Goal: Check status: Check status

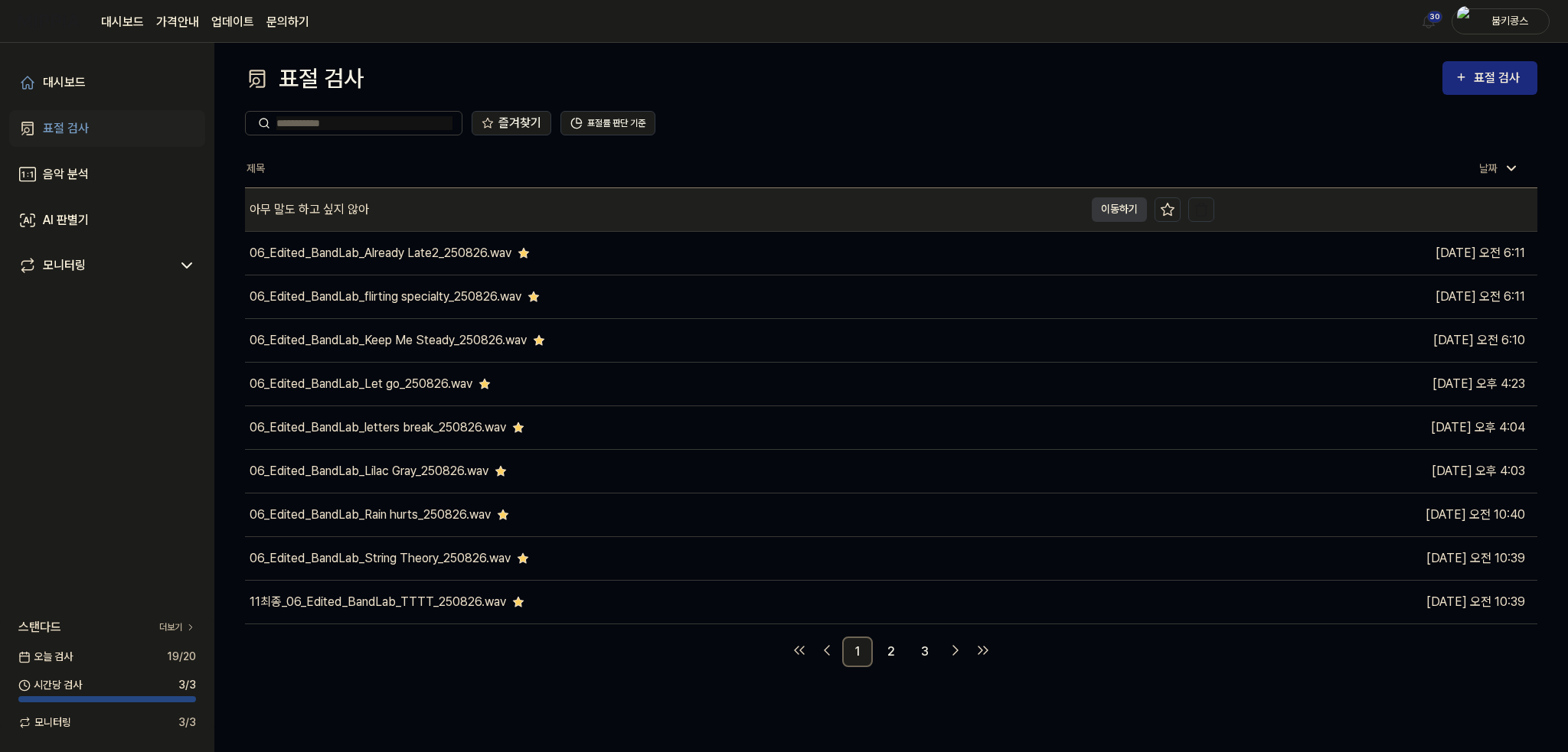
click at [406, 213] on div "아무 말도 하고 싶지 않아" at bounding box center [664, 209] width 839 height 43
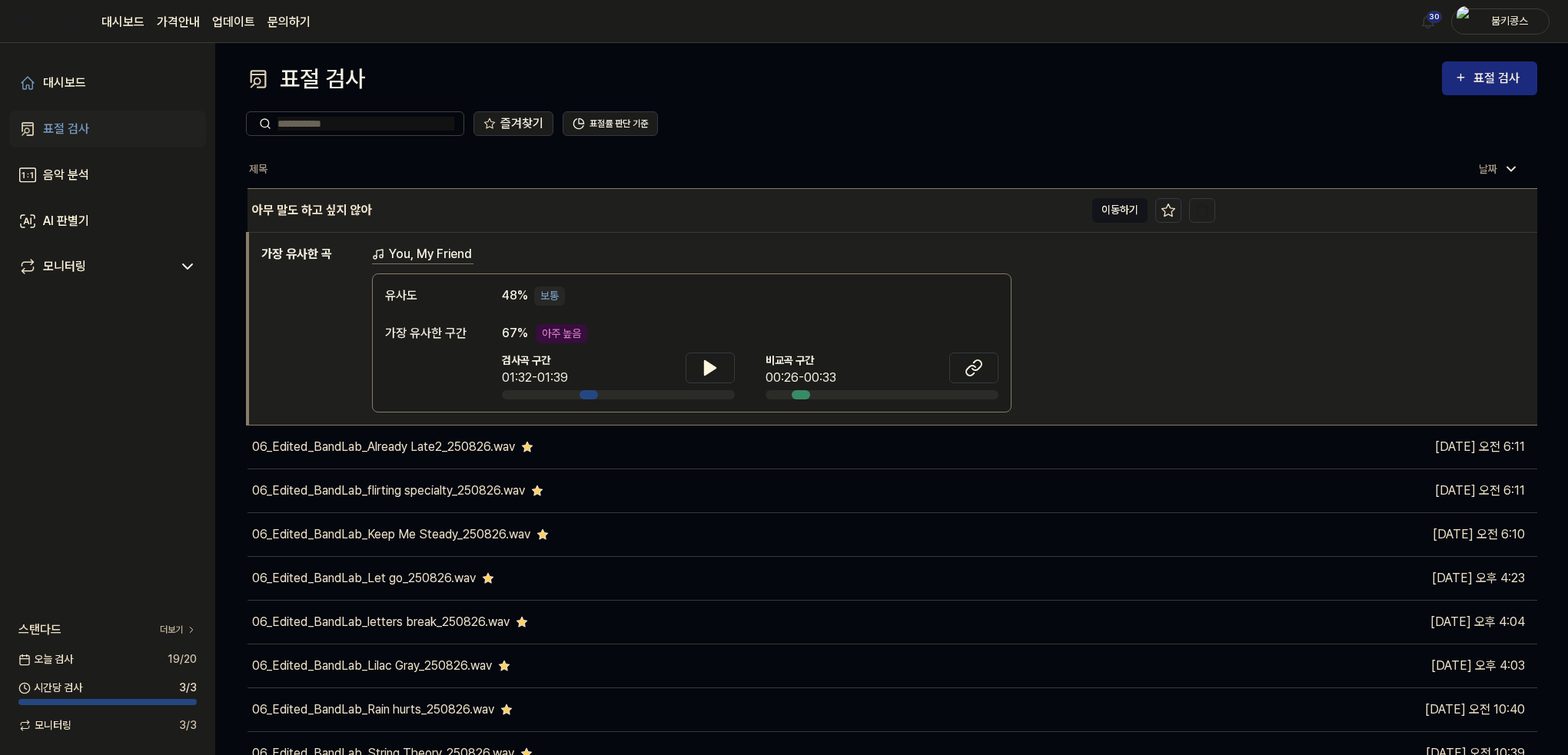
click at [1105, 217] on button "이동하기" at bounding box center [1120, 210] width 55 height 25
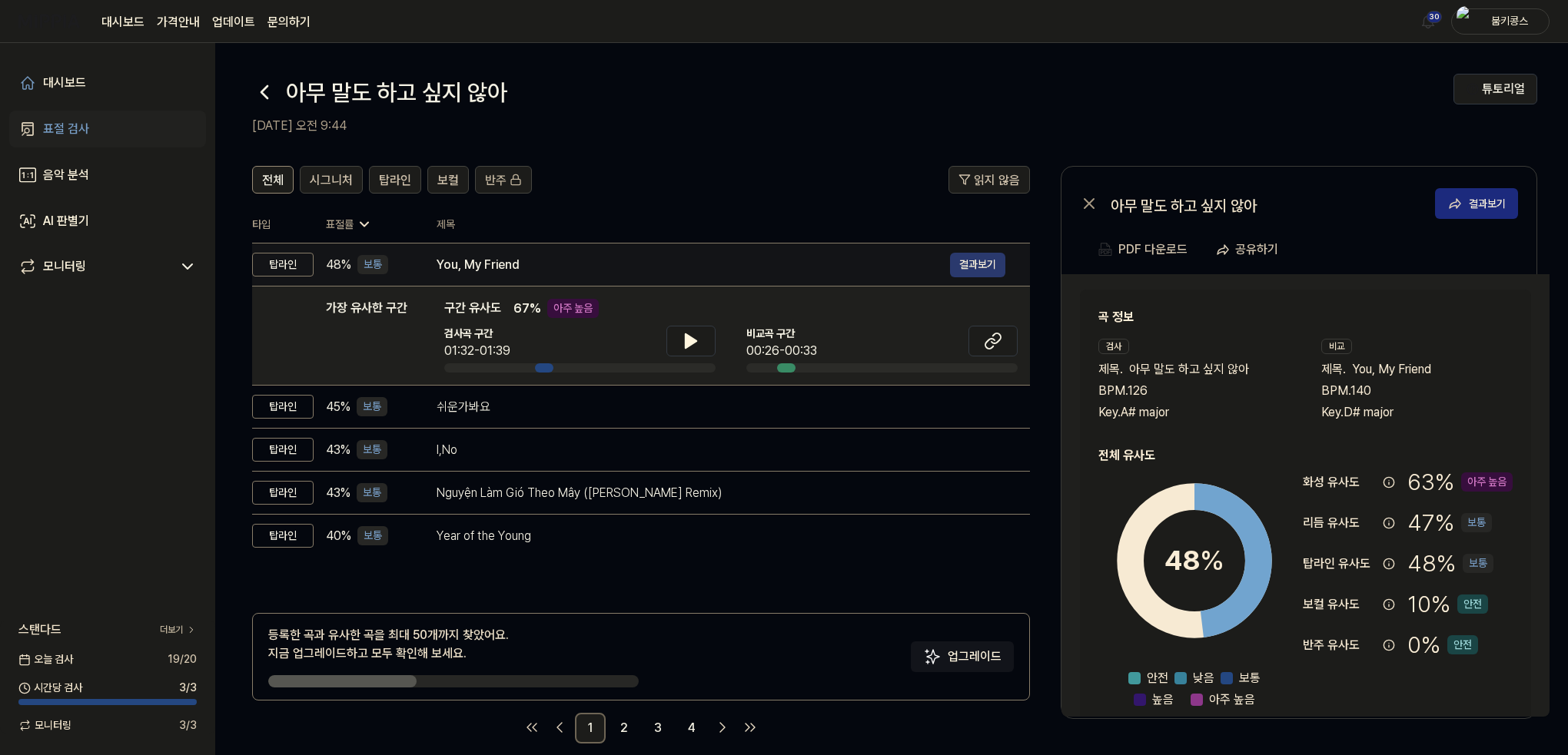
click at [972, 266] on button "결과보기" at bounding box center [977, 265] width 55 height 25
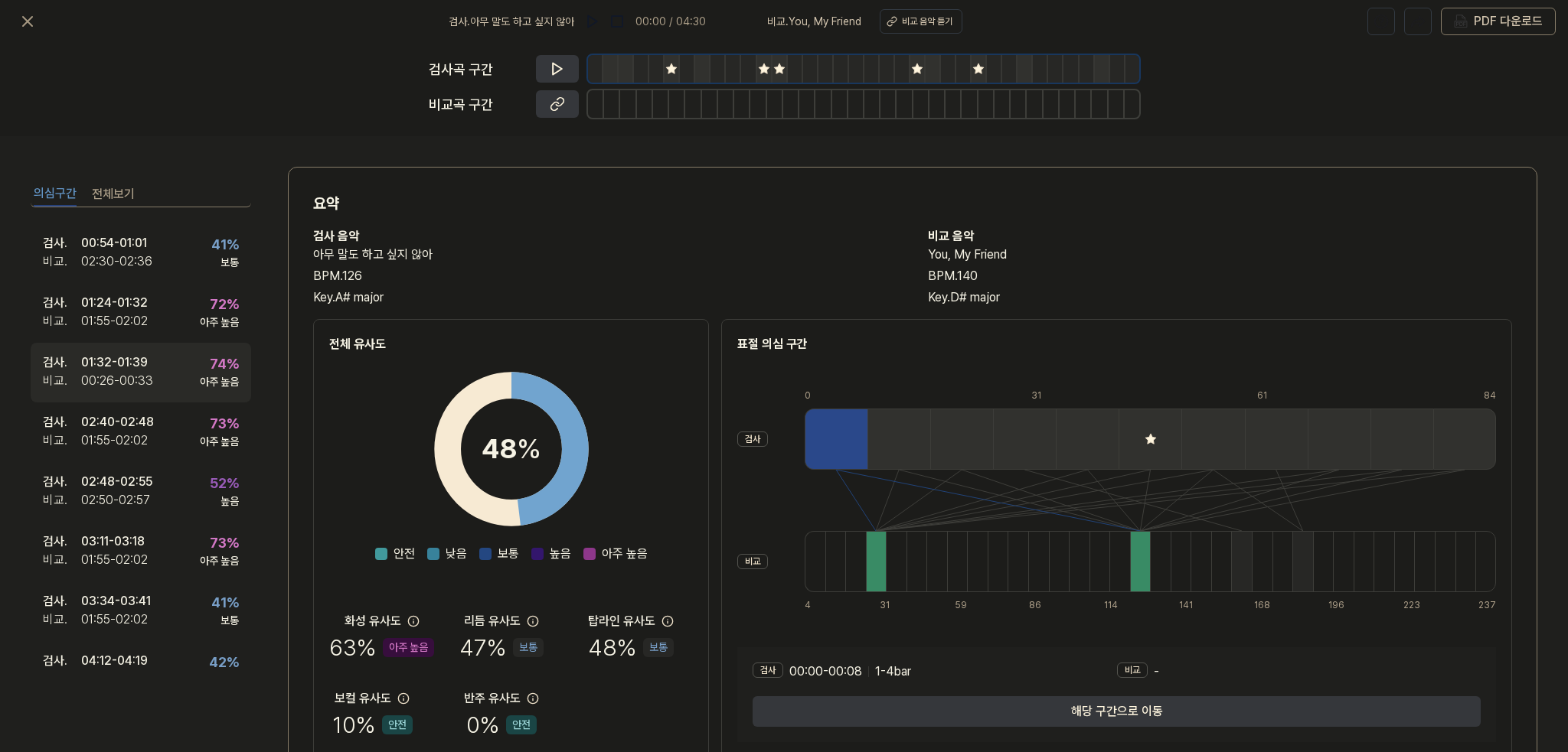
click at [144, 372] on div "00:26 - 00:33" at bounding box center [118, 380] width 72 height 18
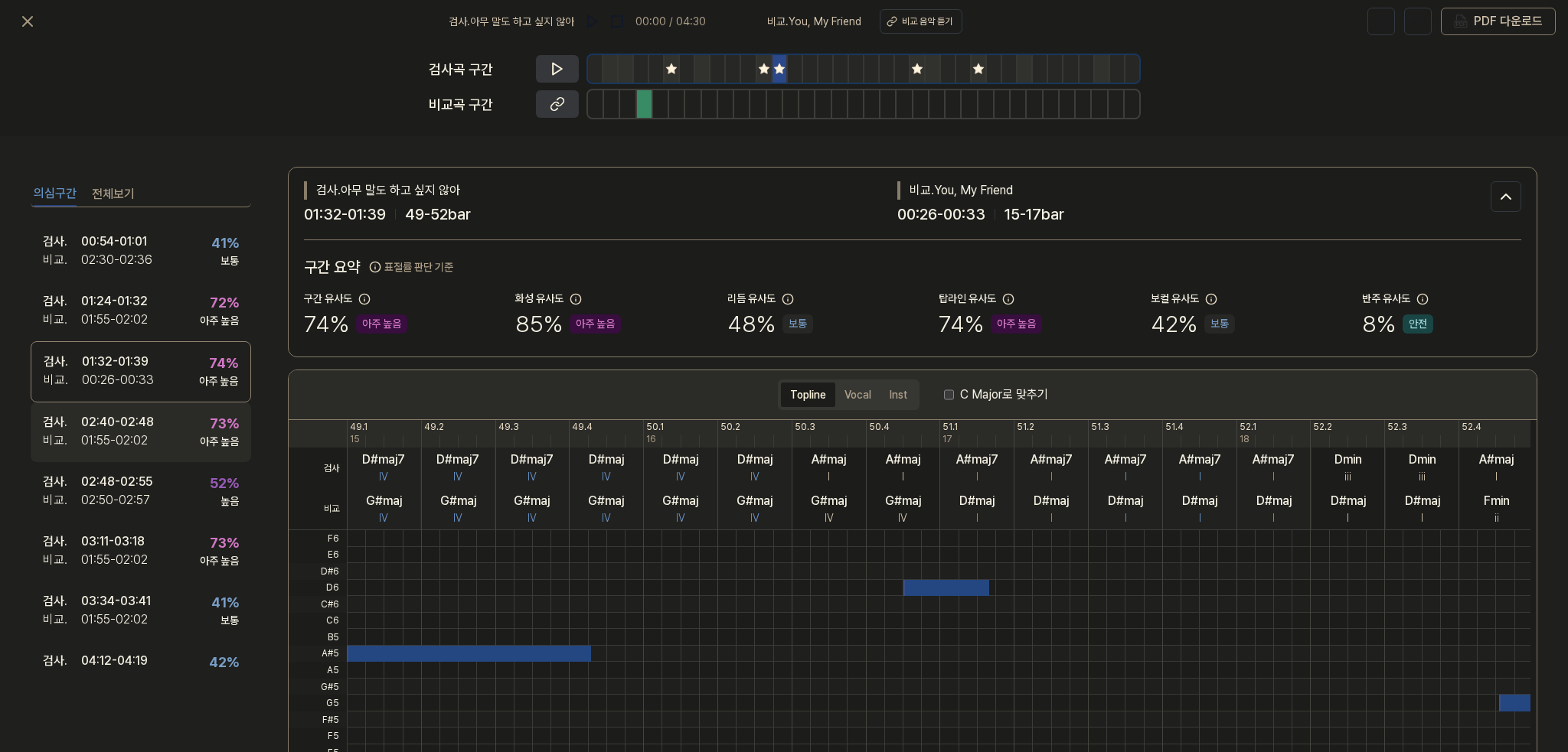
scroll to position [228, 0]
click at [129, 431] on div "02:40 - 02:48" at bounding box center [118, 423] width 73 height 18
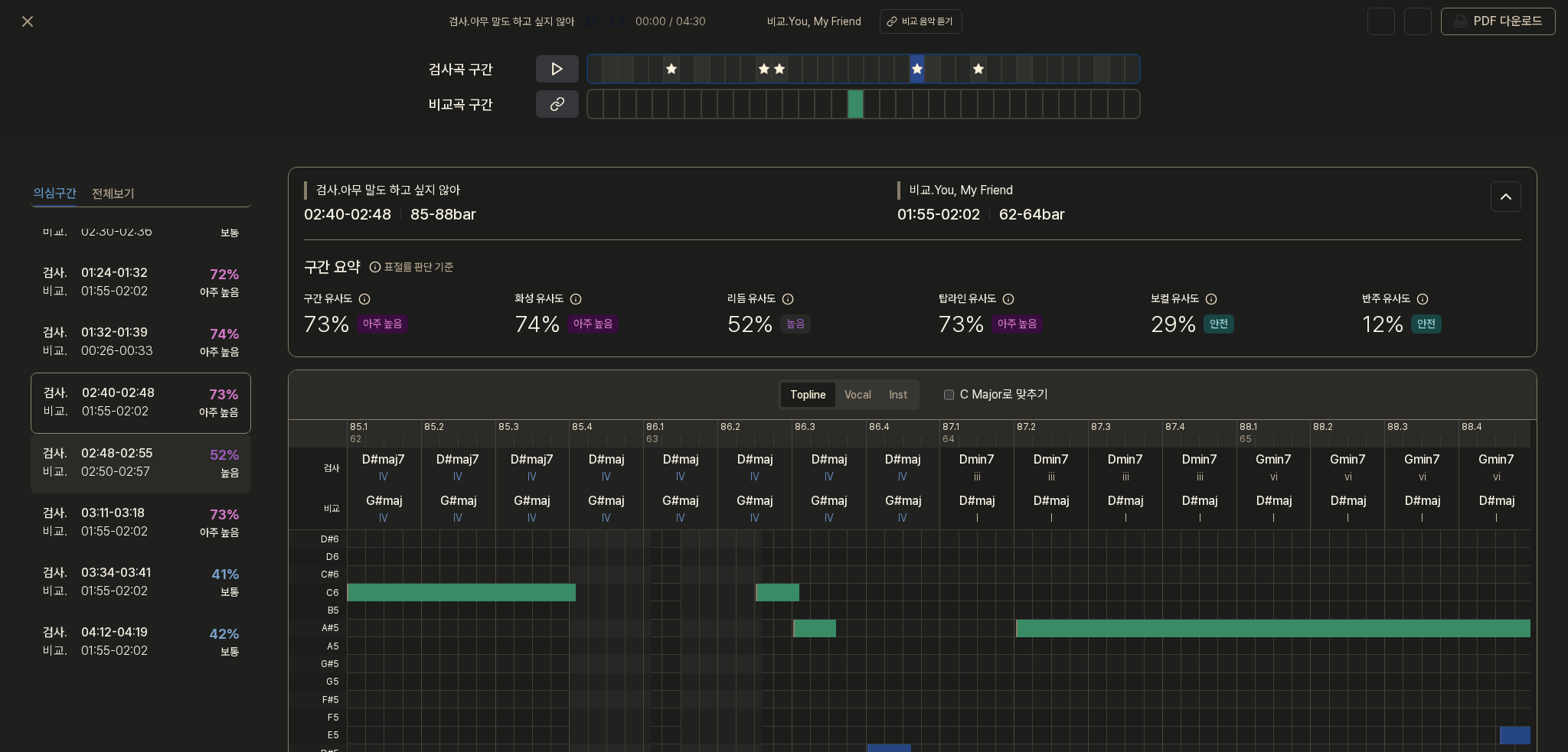
scroll to position [259, 0]
click at [160, 471] on div "검사 . 02:48 - 02:55 비교 . 02:50 - 02:57 52 % 높음" at bounding box center [140, 462] width 220 height 60
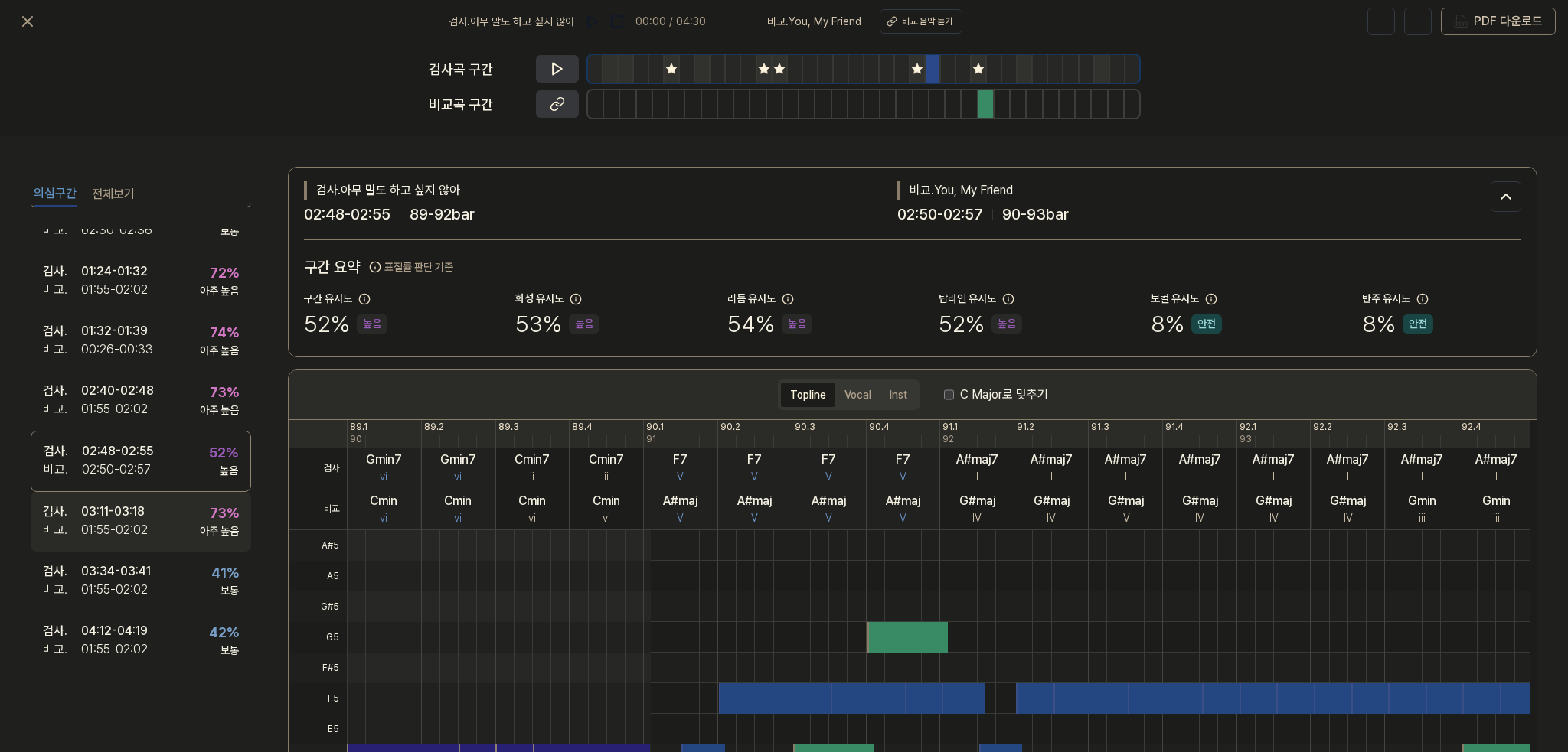
click at [149, 524] on div "검사 . 03:11 - 03:18 비교 . 01:55 - 02:02 73 % 아주 높음" at bounding box center [140, 521] width 220 height 60
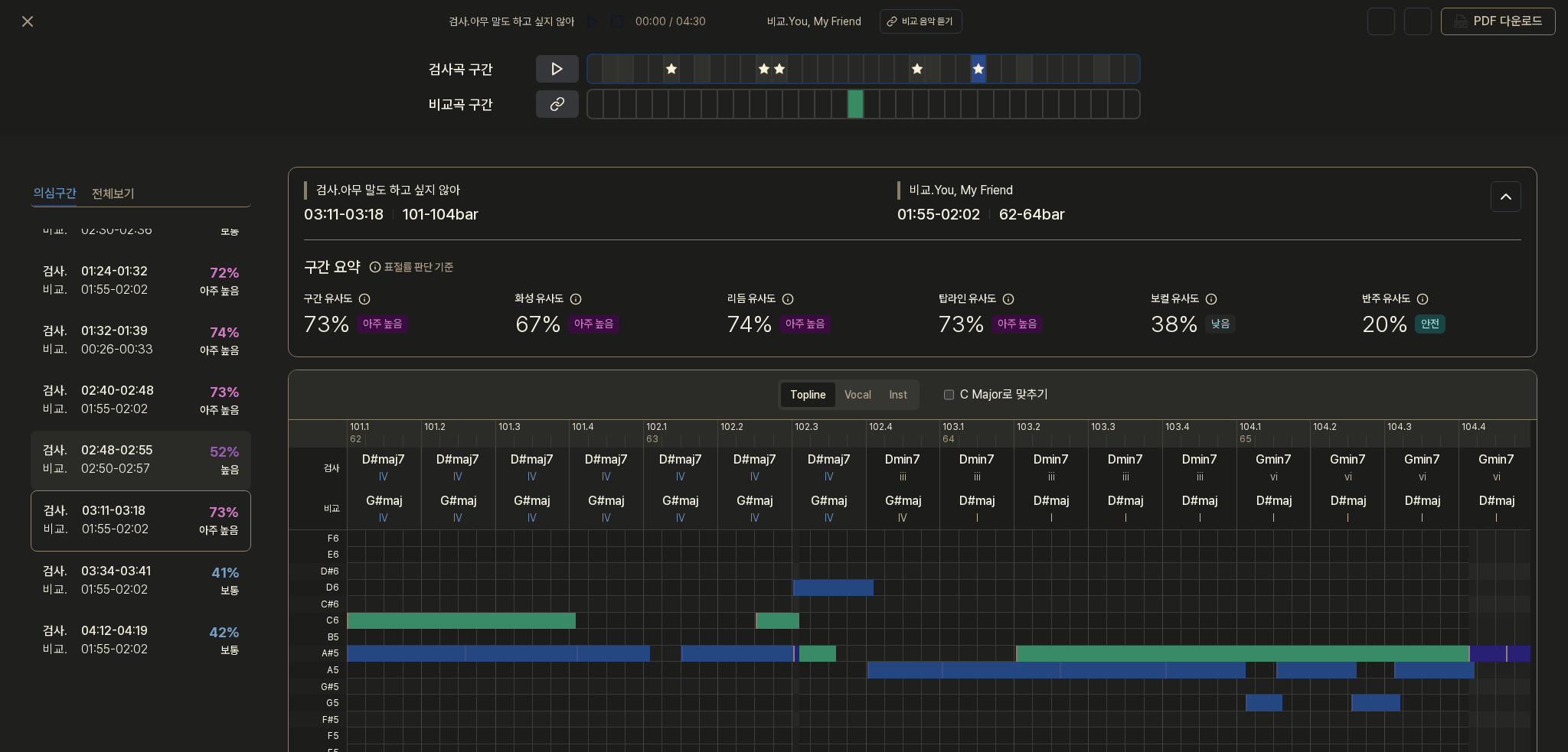
click at [125, 455] on div "02:48 - 02:55" at bounding box center [117, 450] width 71 height 18
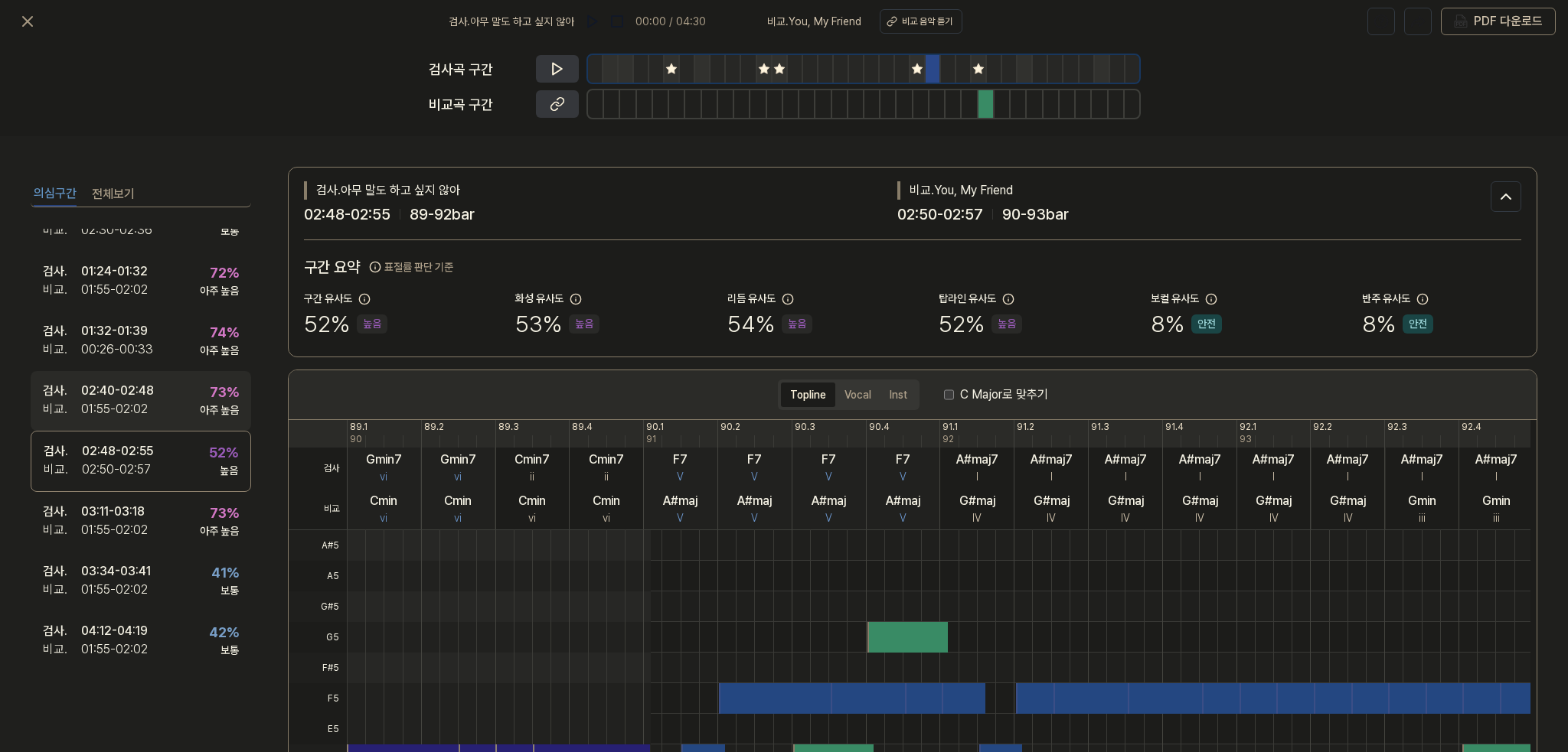
click at [135, 391] on div "02:40 - 02:48" at bounding box center [118, 391] width 73 height 18
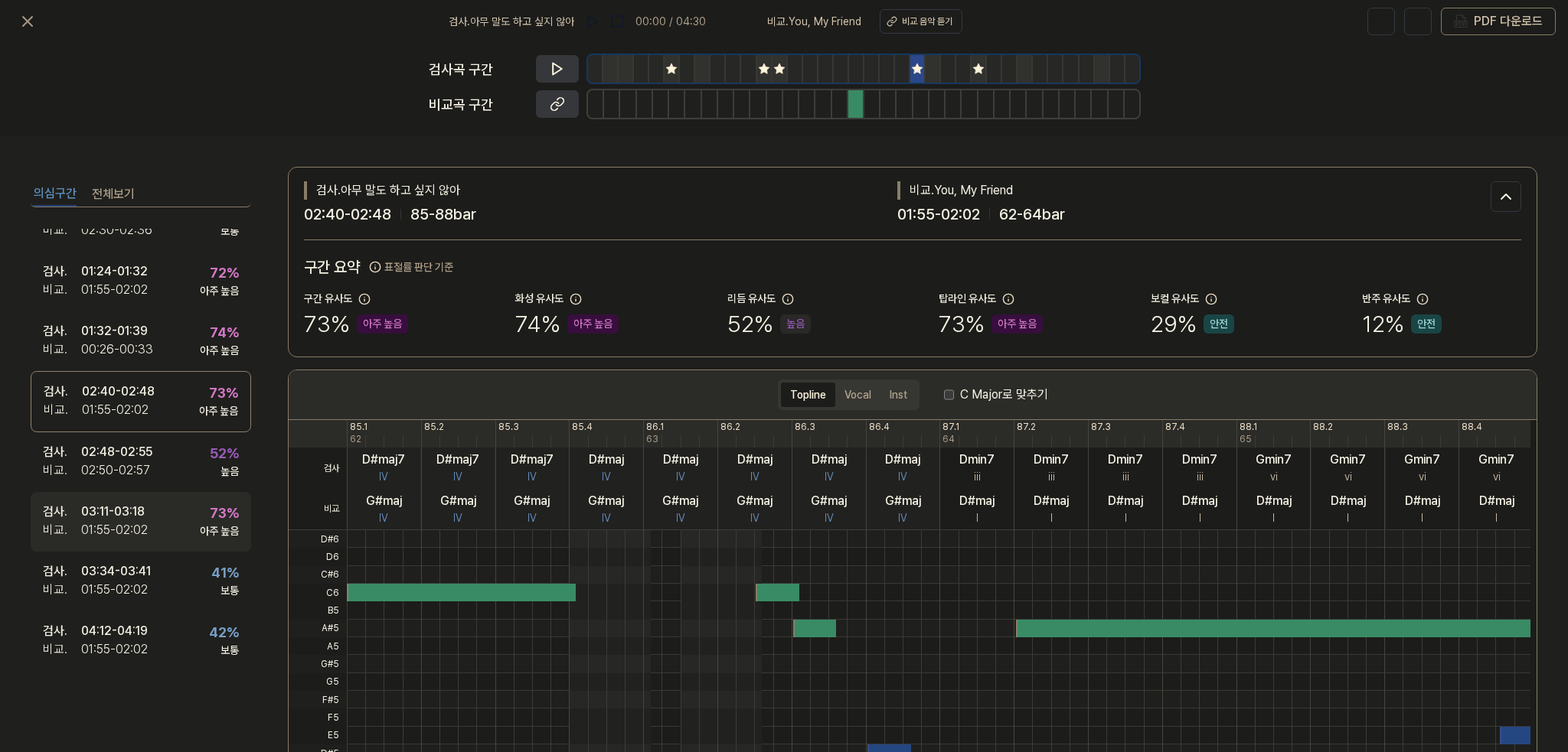
click at [132, 529] on div "01:55 - 02:02" at bounding box center [115, 530] width 67 height 18
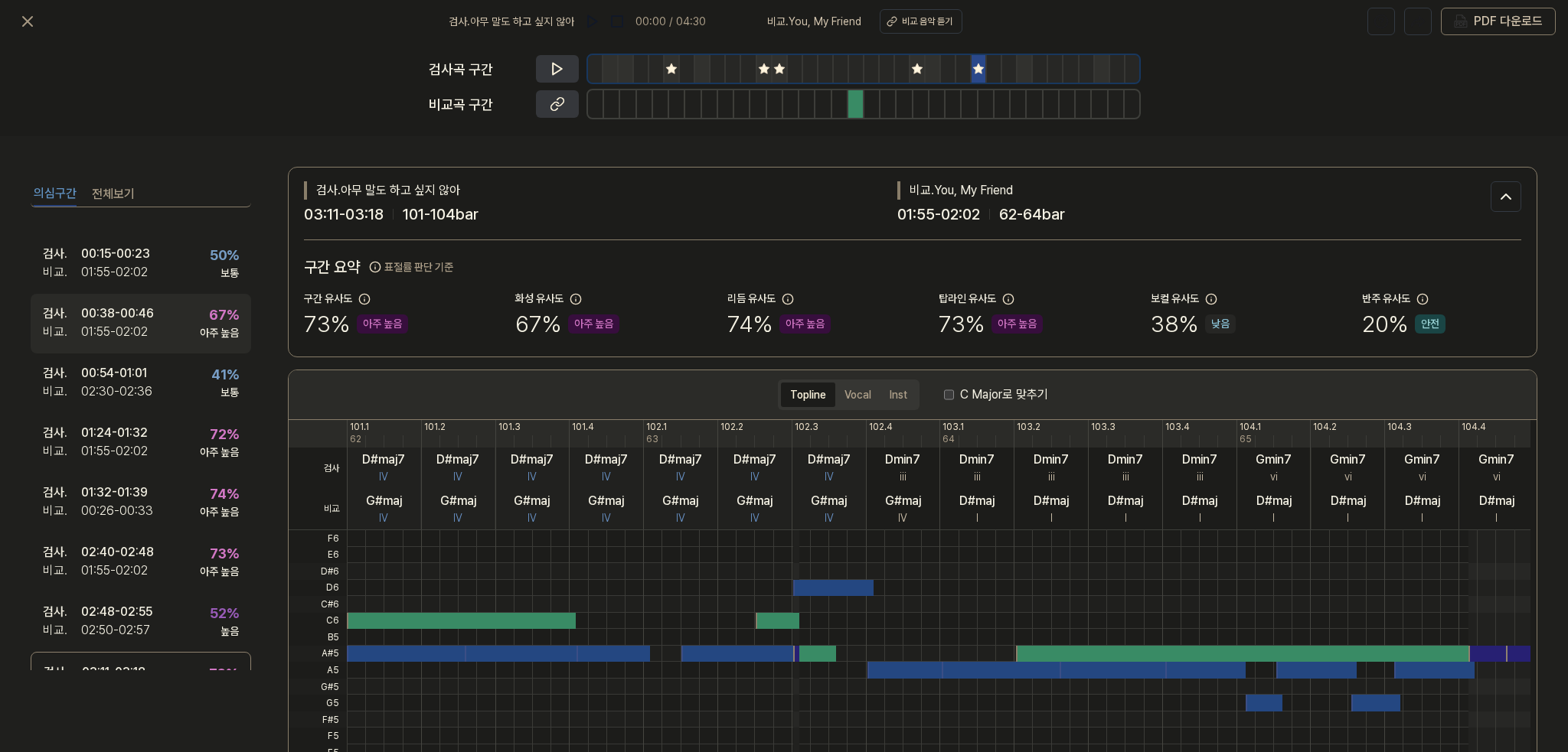
scroll to position [76, 0]
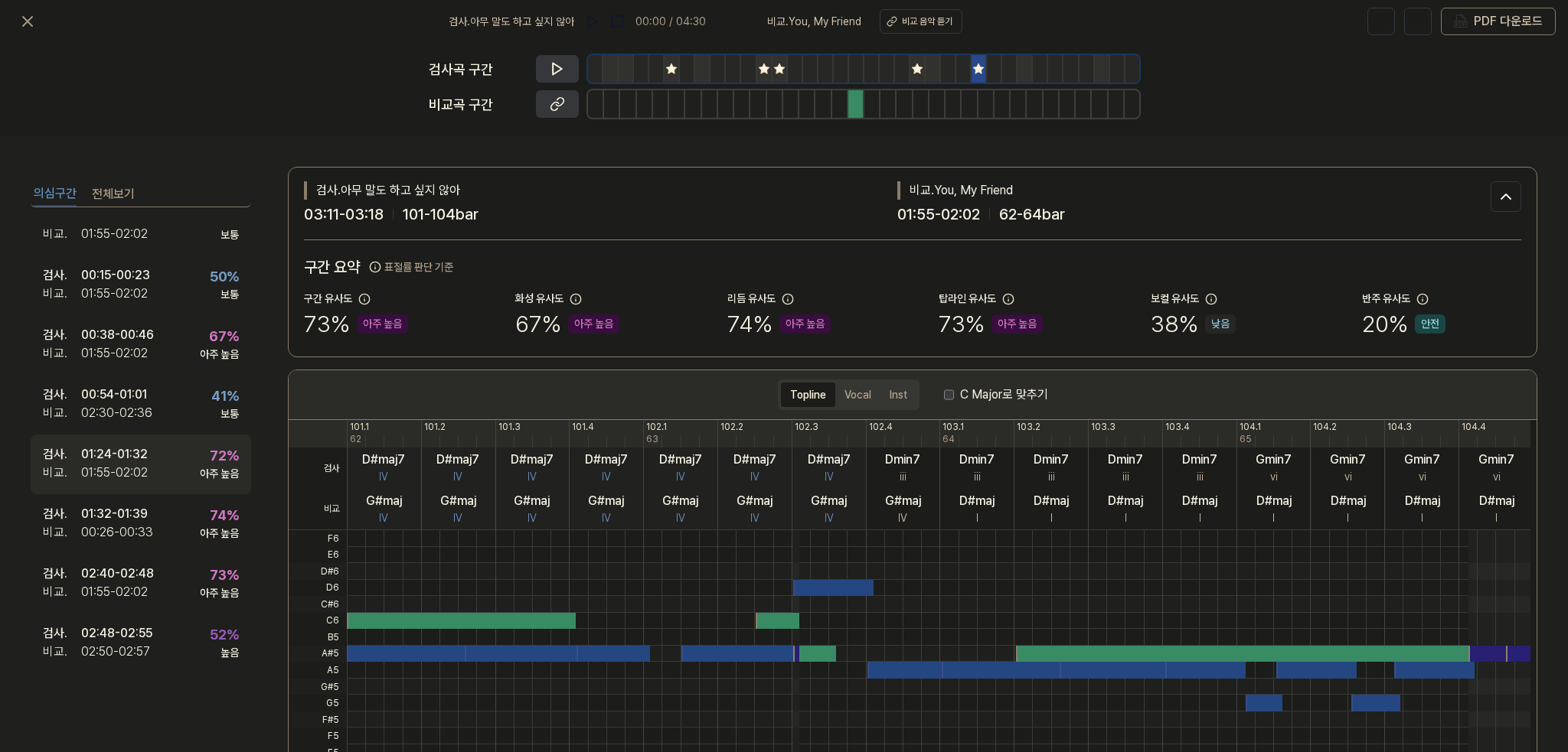
click at [128, 465] on div "01:55 - 02:02" at bounding box center [115, 472] width 67 height 18
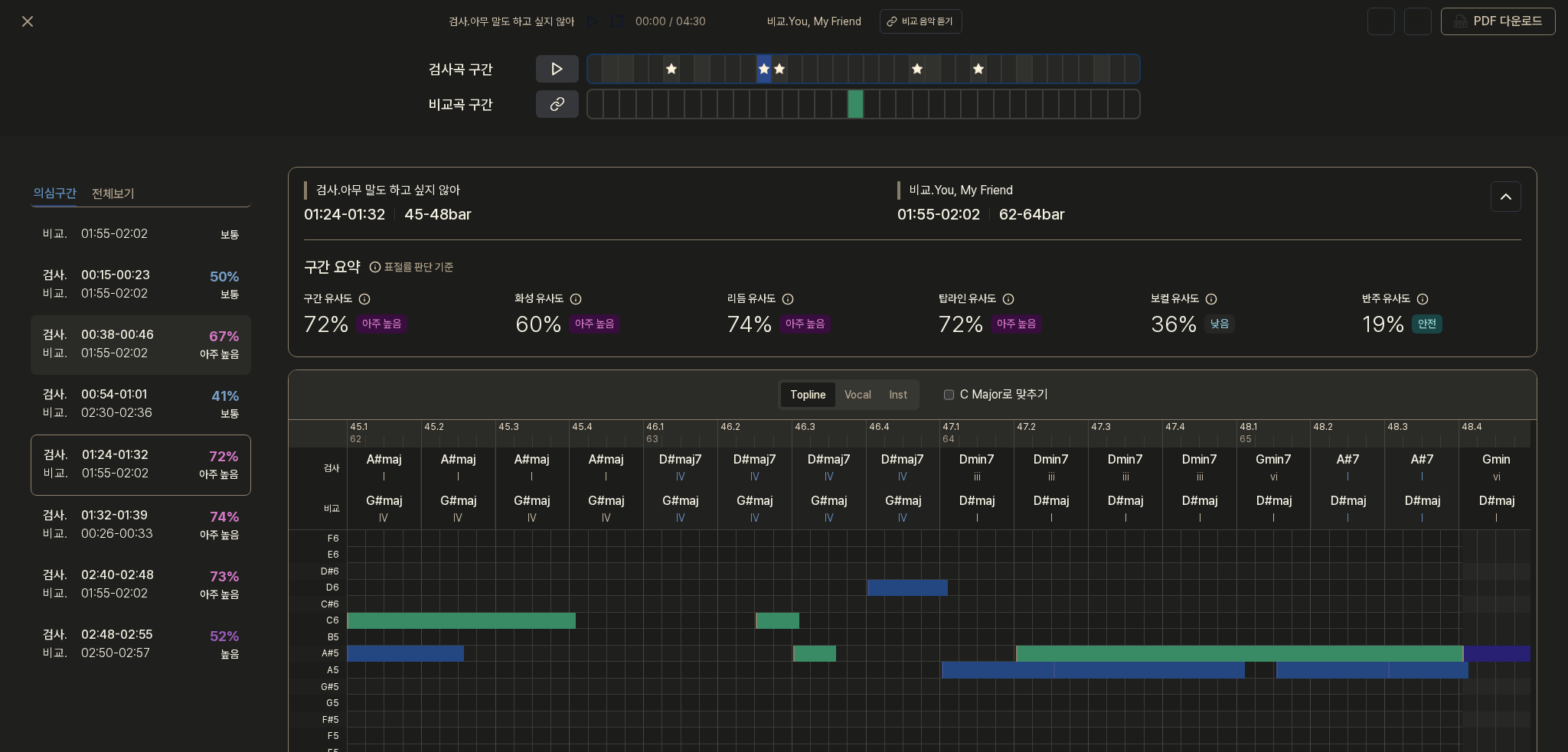
click at [129, 336] on div "00:38 - 00:46" at bounding box center [118, 335] width 73 height 18
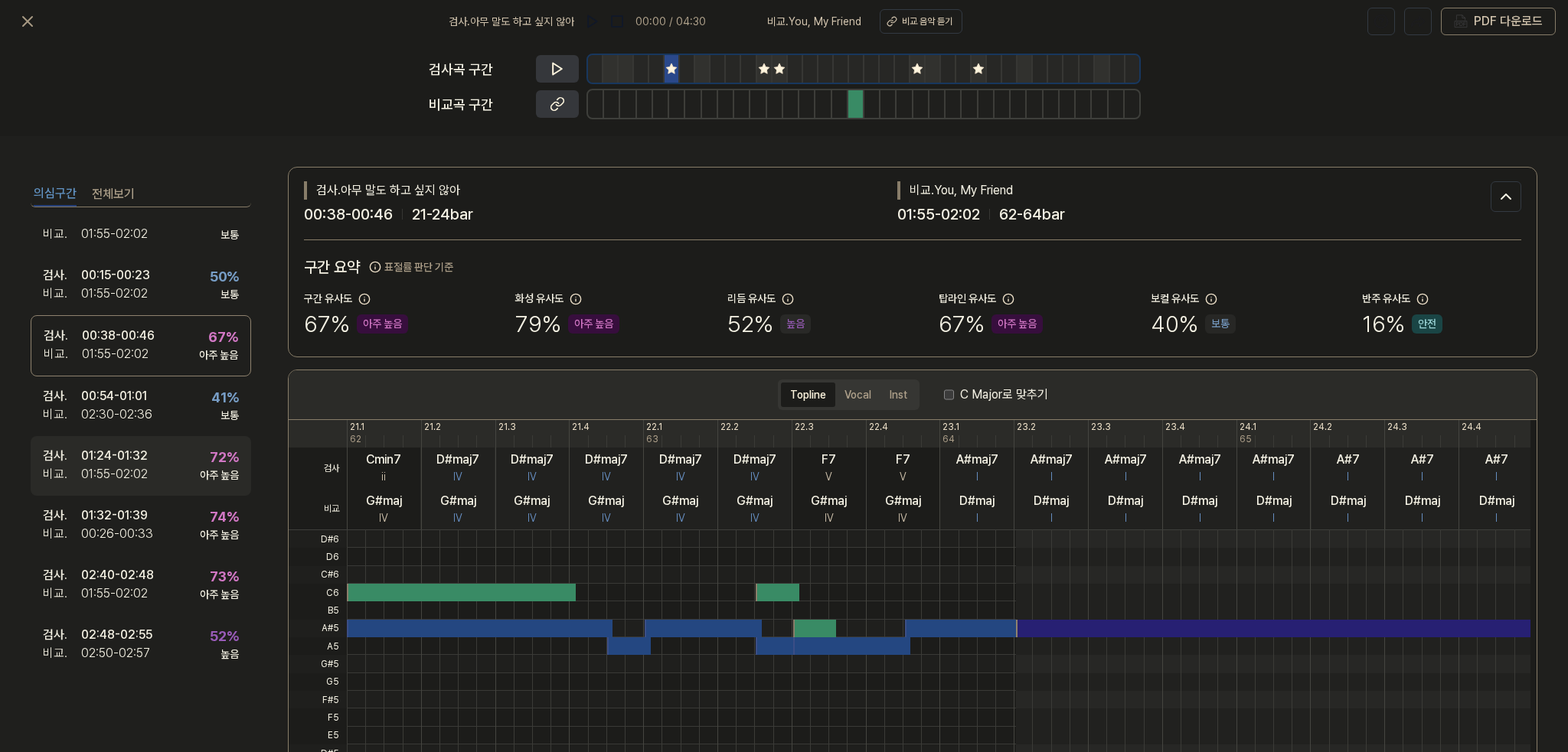
click at [137, 458] on div "01:24 - 01:32" at bounding box center [115, 456] width 67 height 18
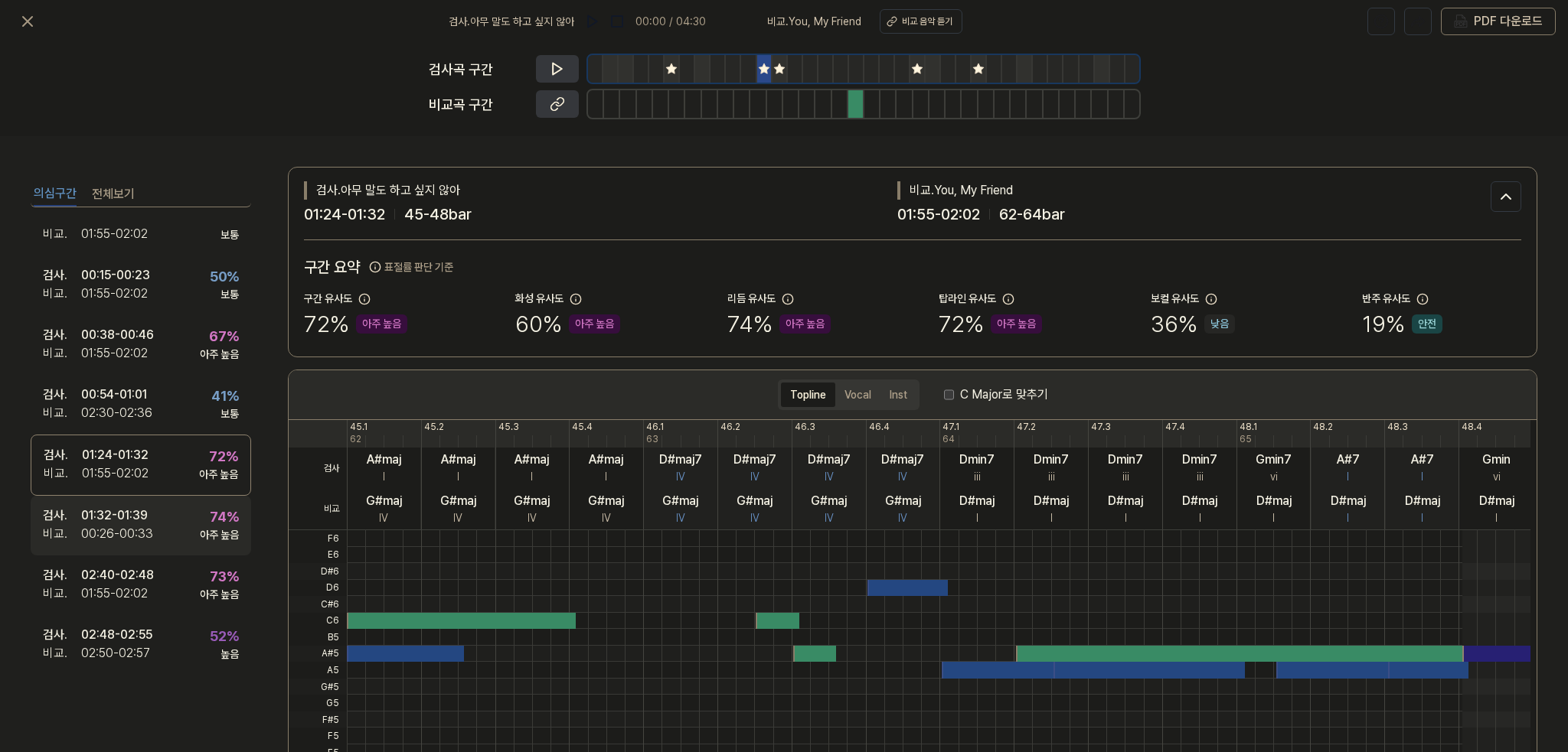
click at [127, 526] on div "00:26 - 00:33" at bounding box center [118, 534] width 72 height 18
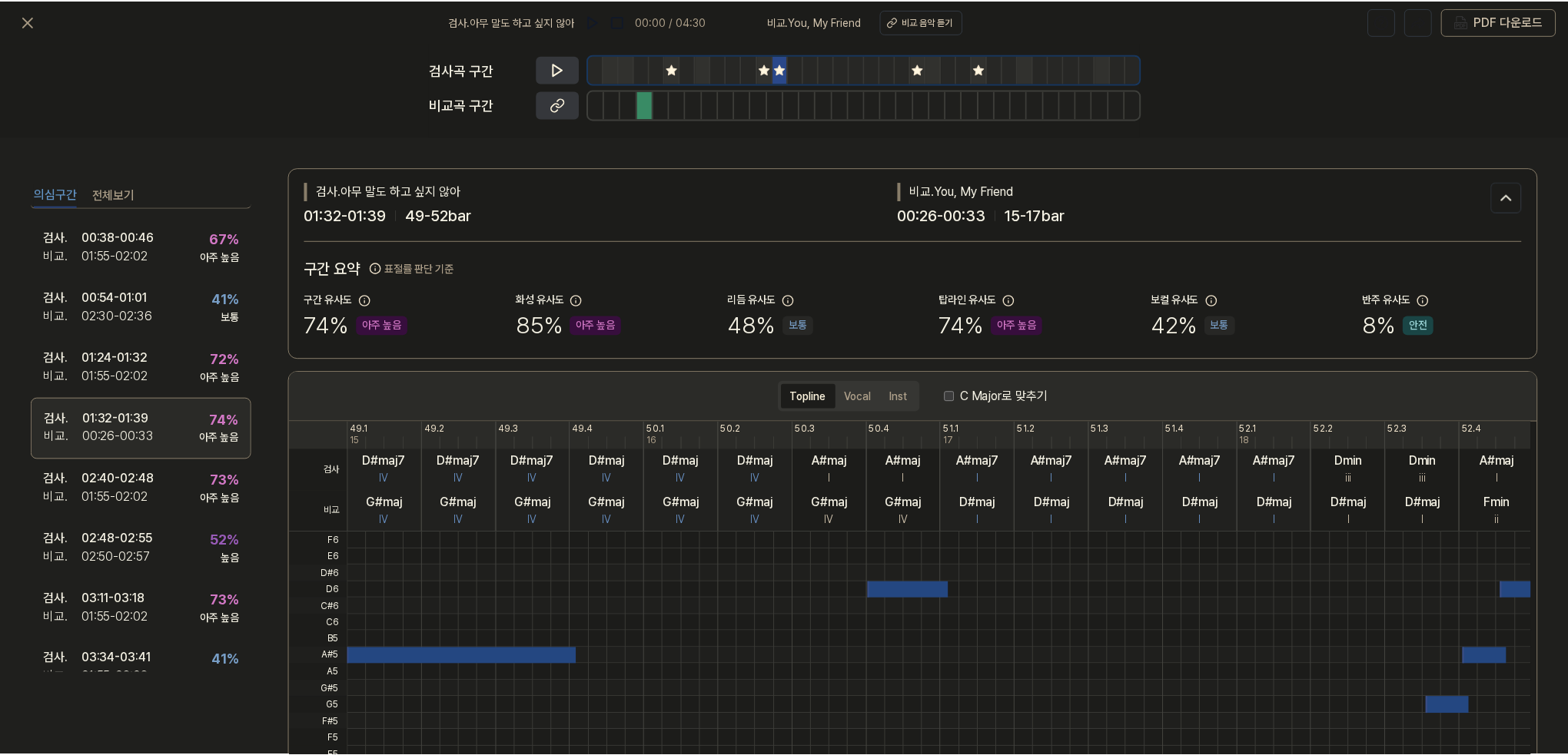
scroll to position [231, 0]
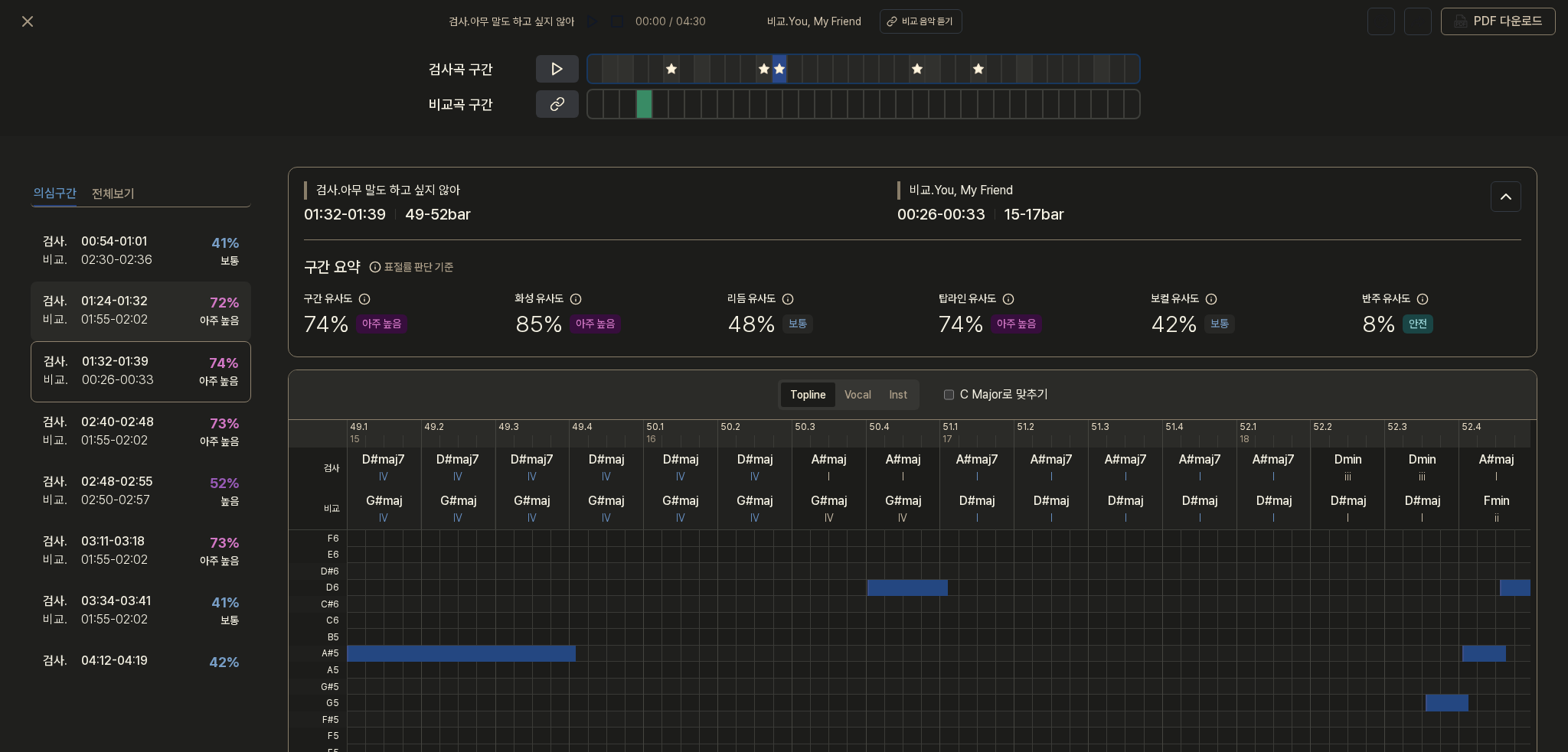
click at [135, 330] on div "검사 . 01:24 - 01:32 비교 . 01:55 - 02:02 72 % 아주 높음" at bounding box center [140, 311] width 220 height 60
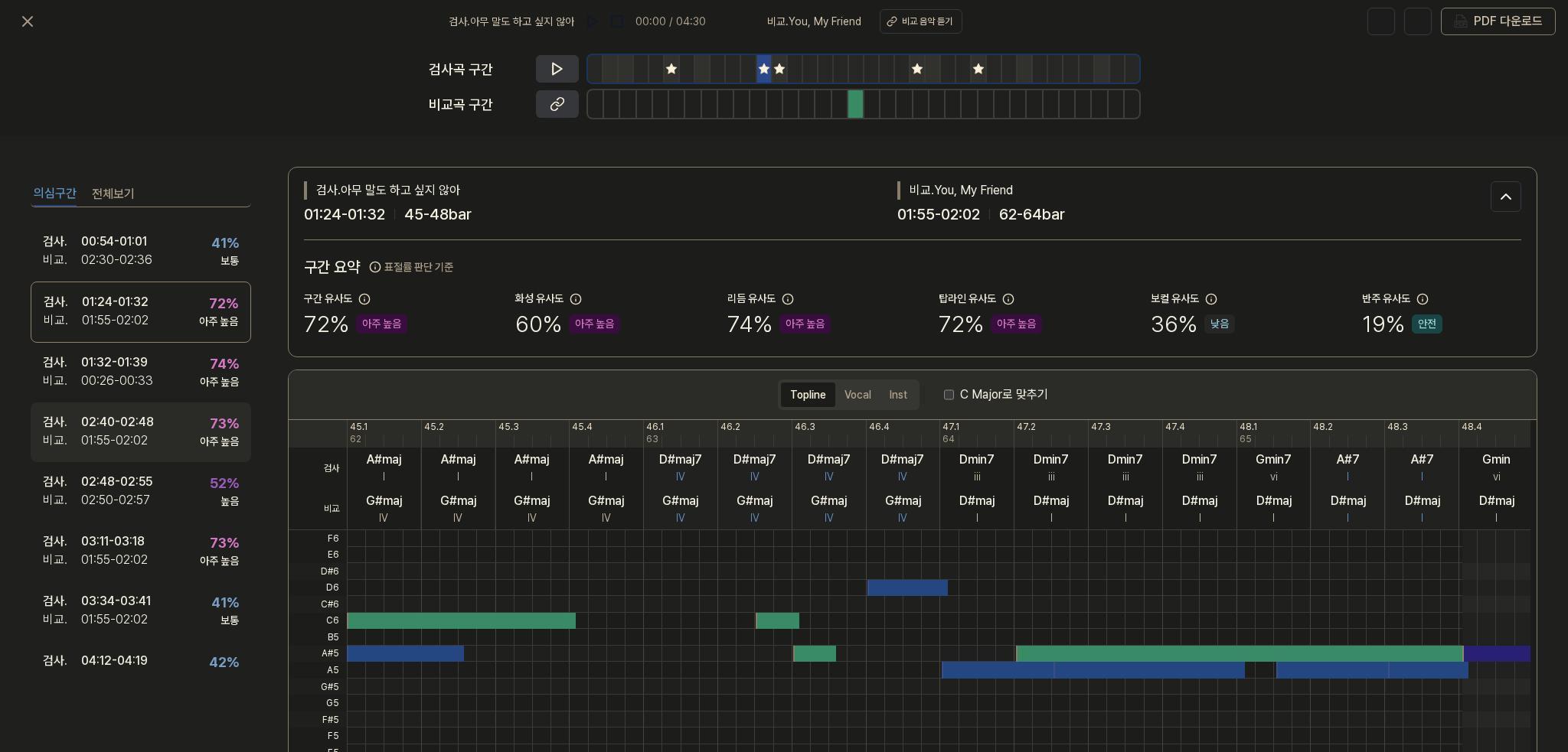
click at [144, 419] on div "02:40 - 02:48" at bounding box center [118, 422] width 73 height 18
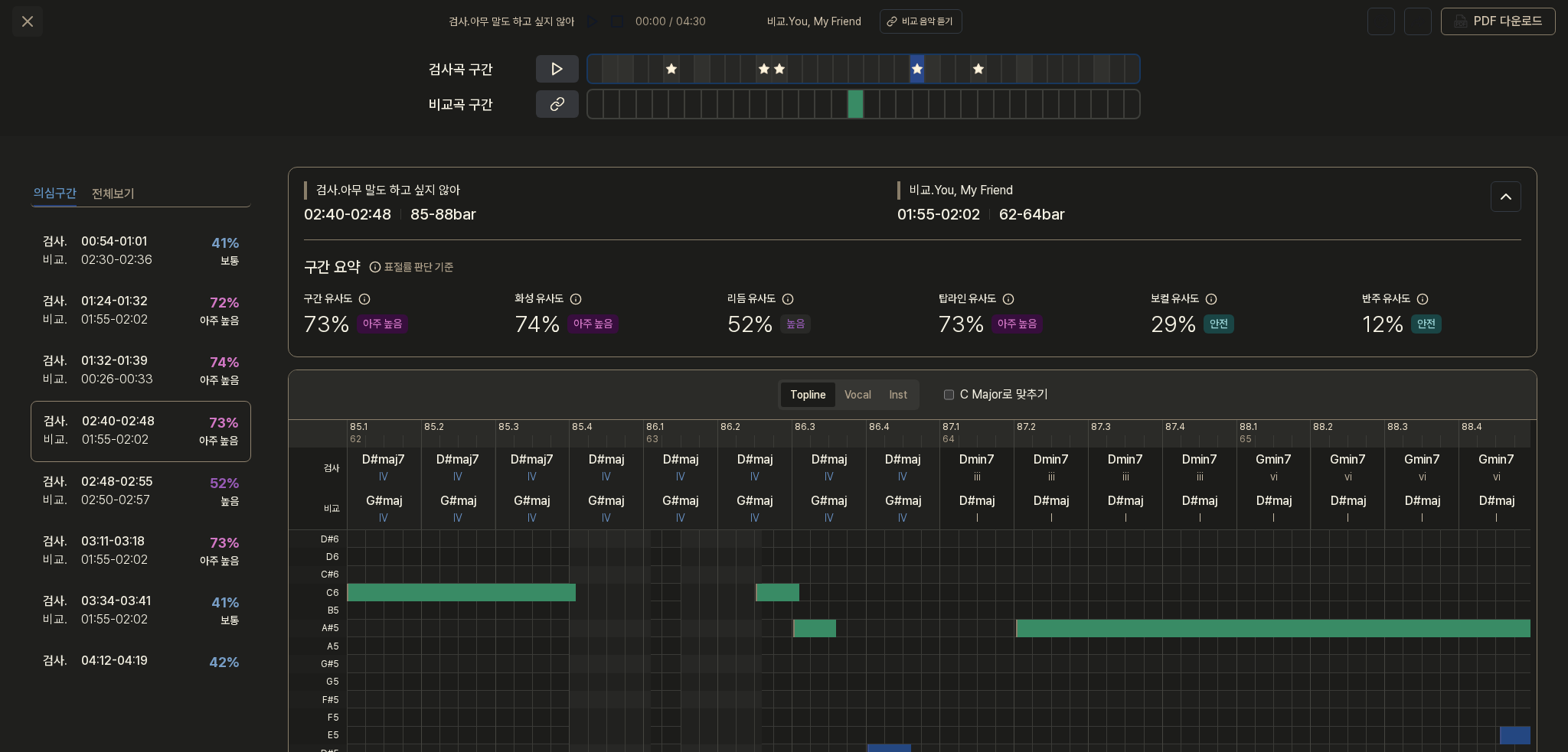
click at [33, 25] on icon at bounding box center [27, 21] width 18 height 18
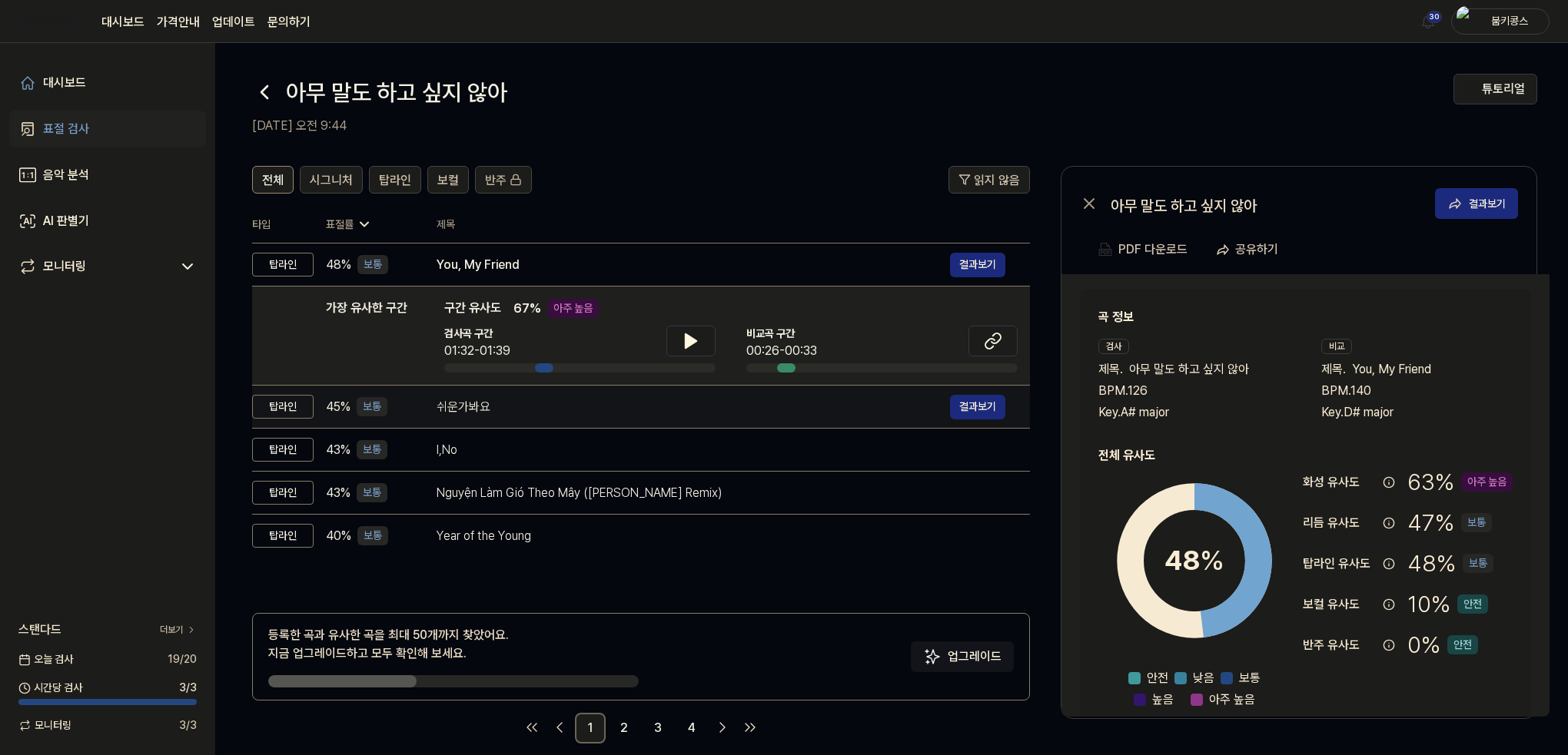
click at [471, 407] on div "쉬운가봐요" at bounding box center [693, 407] width 513 height 18
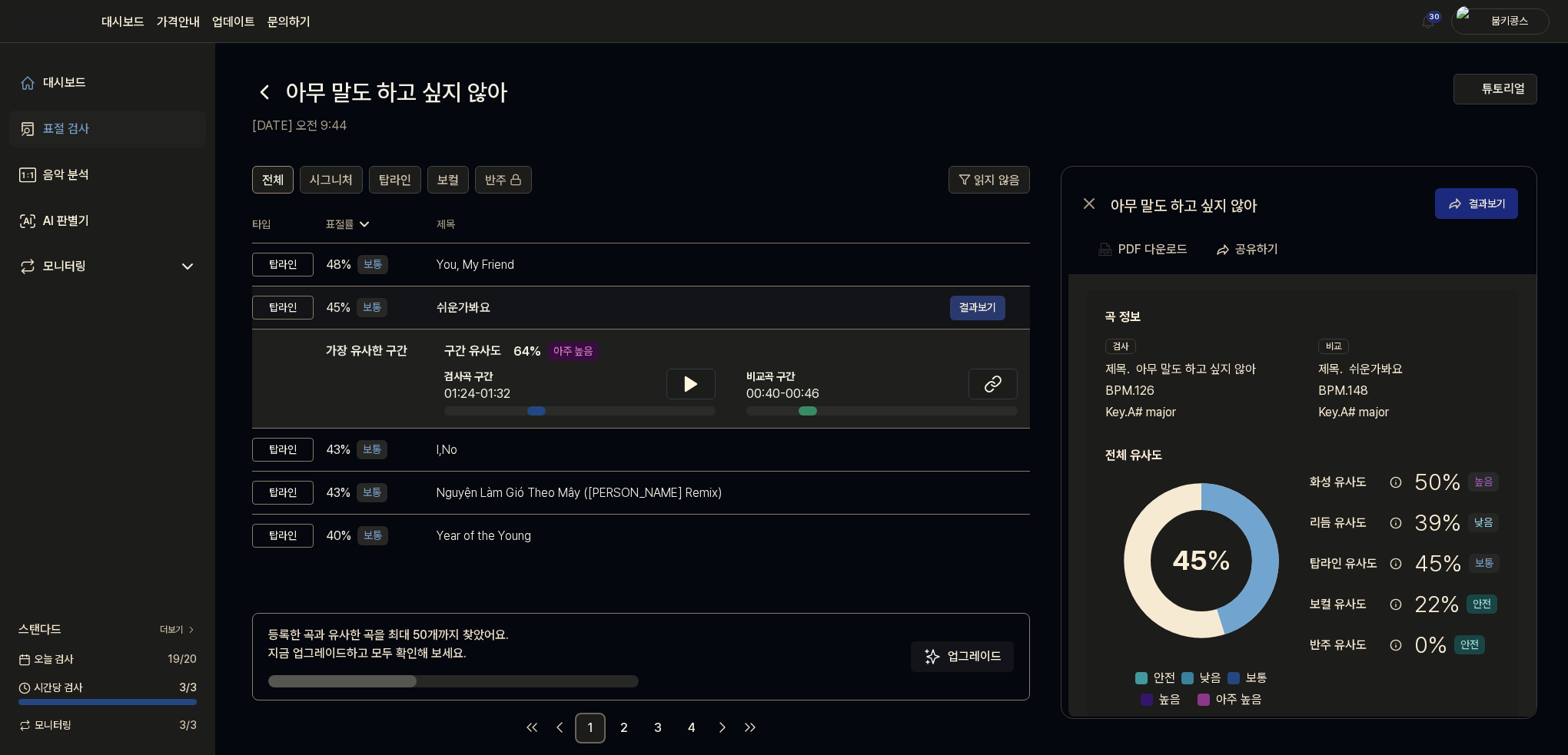
click at [972, 297] on button "결과보기" at bounding box center [977, 308] width 55 height 25
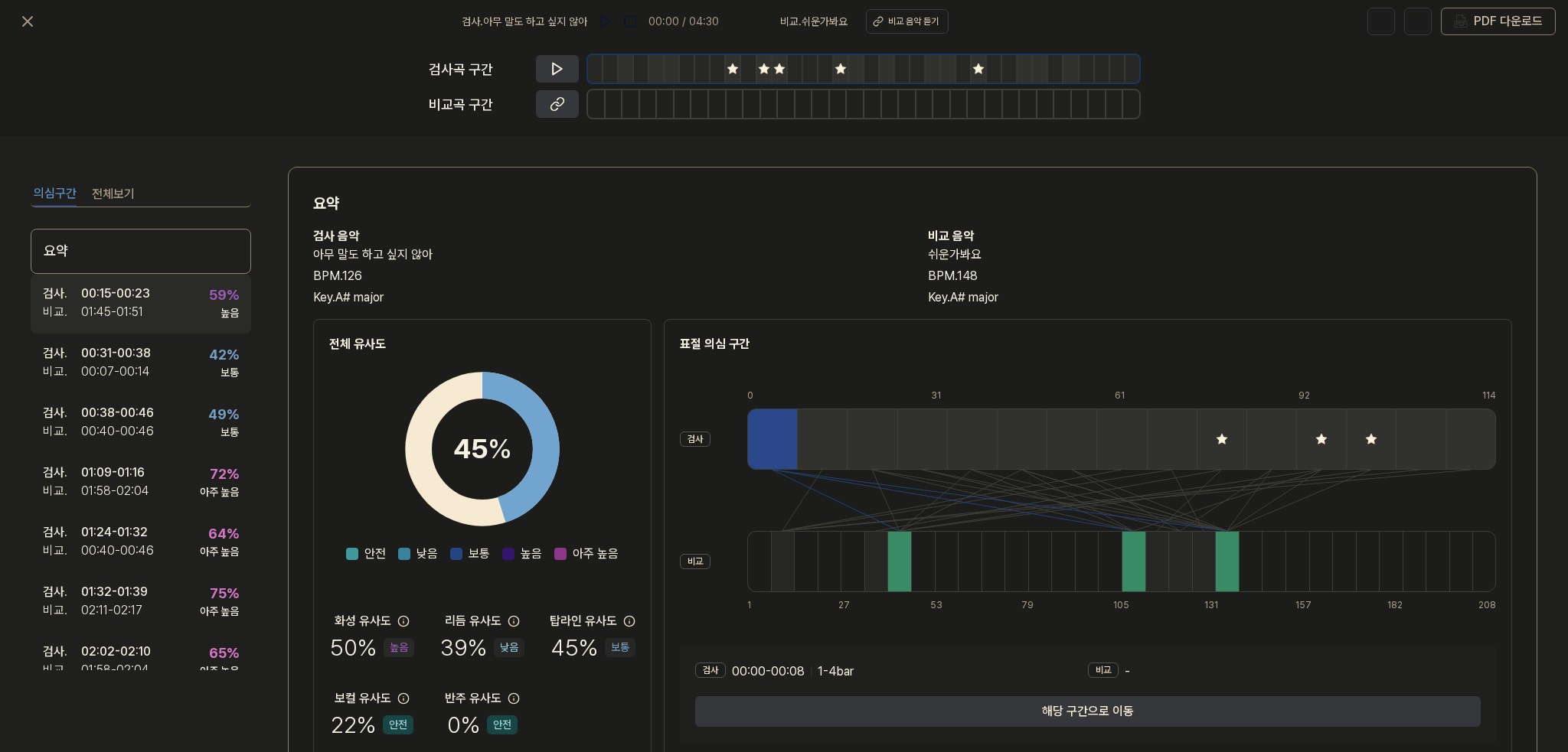
click at [130, 311] on div "01:45 - 01:51" at bounding box center [112, 312] width 62 height 18
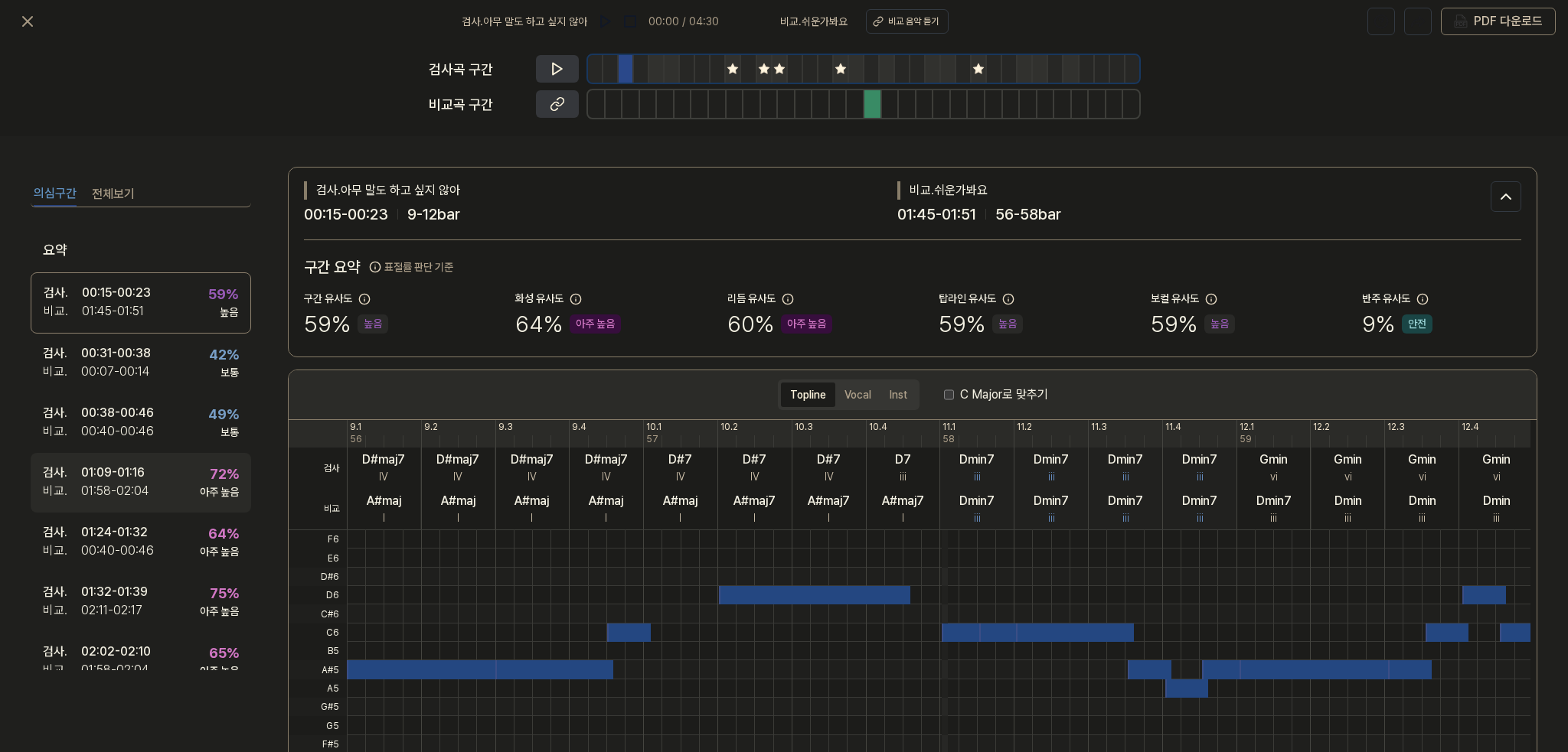
click at [129, 491] on div "01:58 - 02:04" at bounding box center [116, 491] width 68 height 18
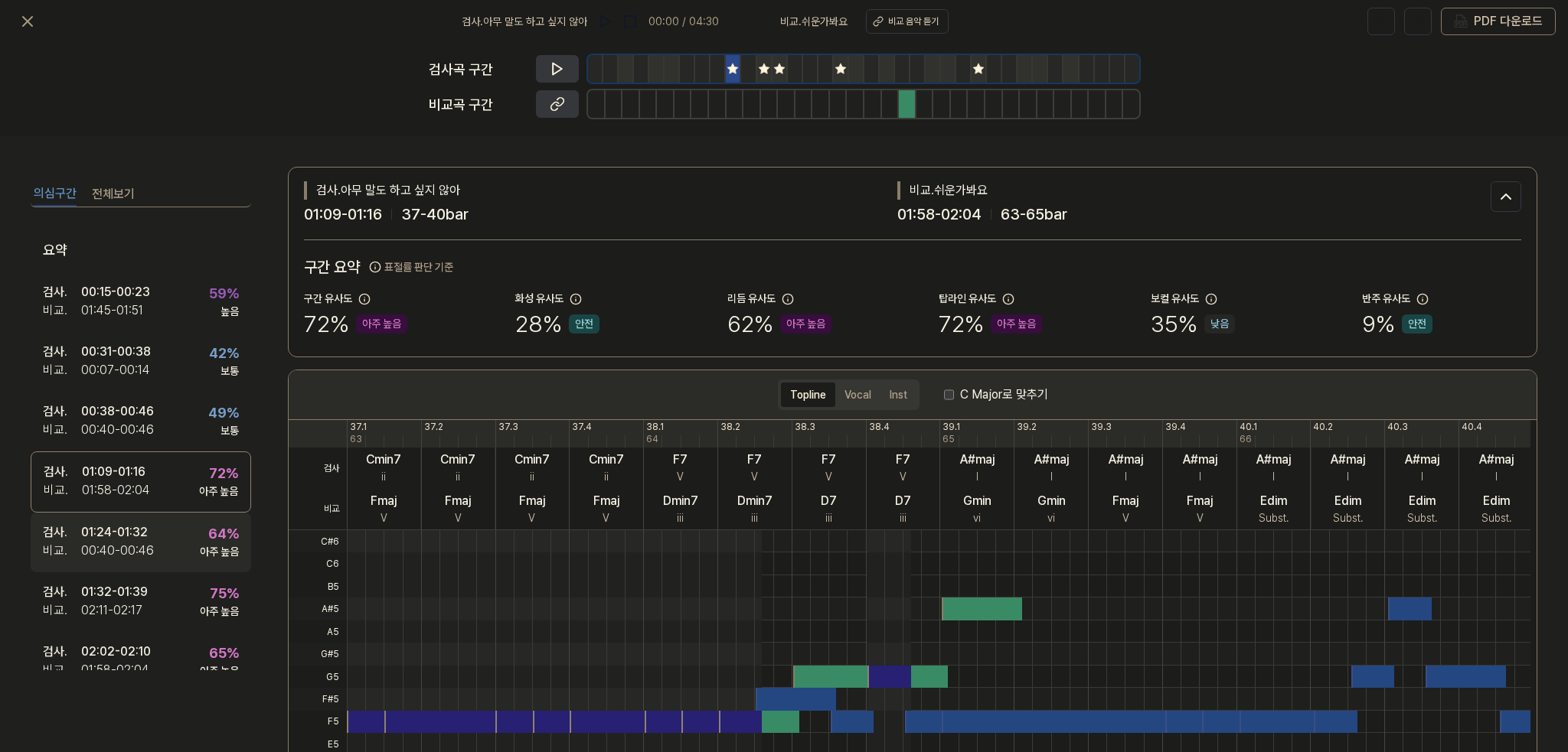
click at [135, 526] on div "01:24 - 01:32" at bounding box center [115, 532] width 67 height 18
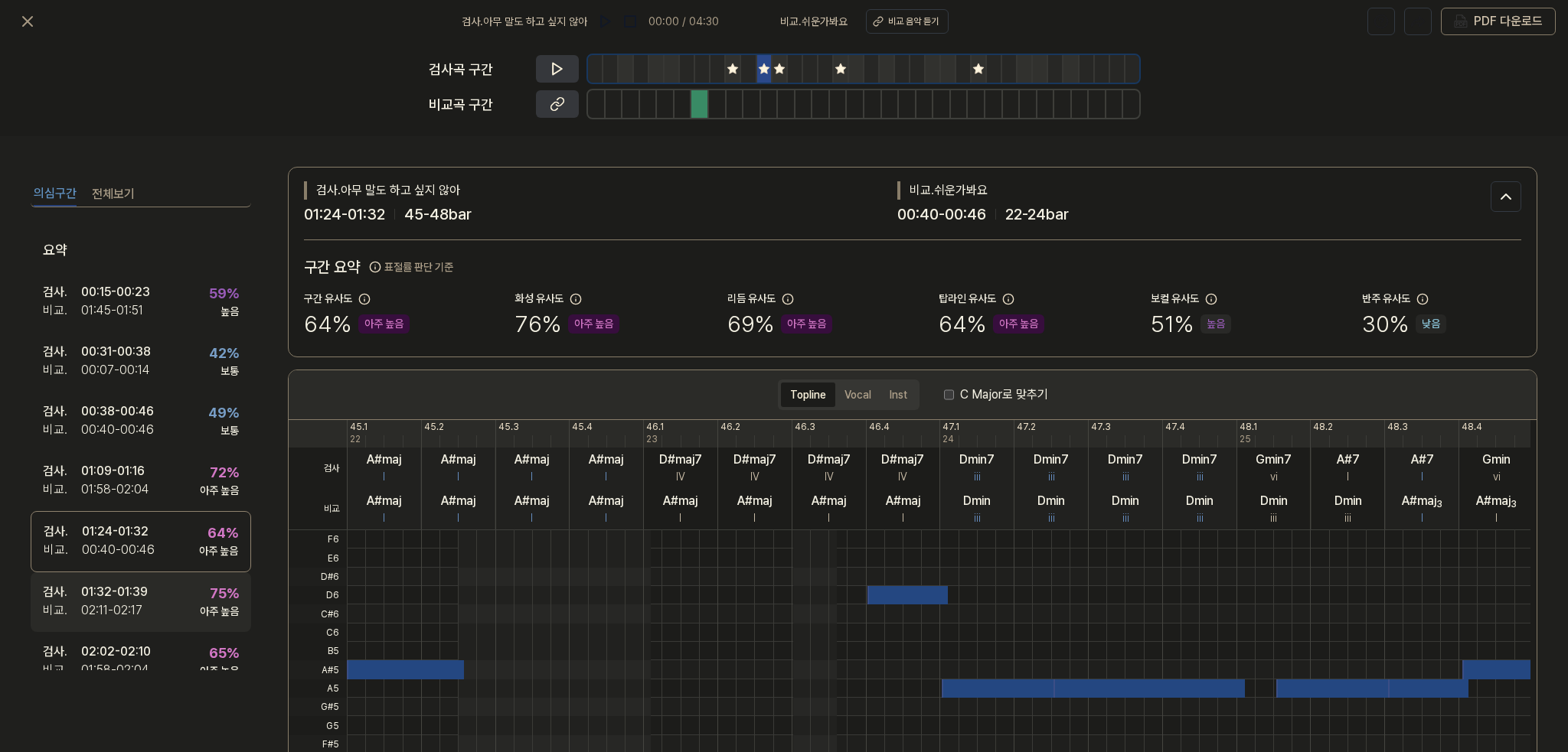
click at [147, 575] on div "검사 . 01:32 - 01:39 비교 . 02:11 - 02:17 75 % 아주 높음" at bounding box center [140, 602] width 220 height 60
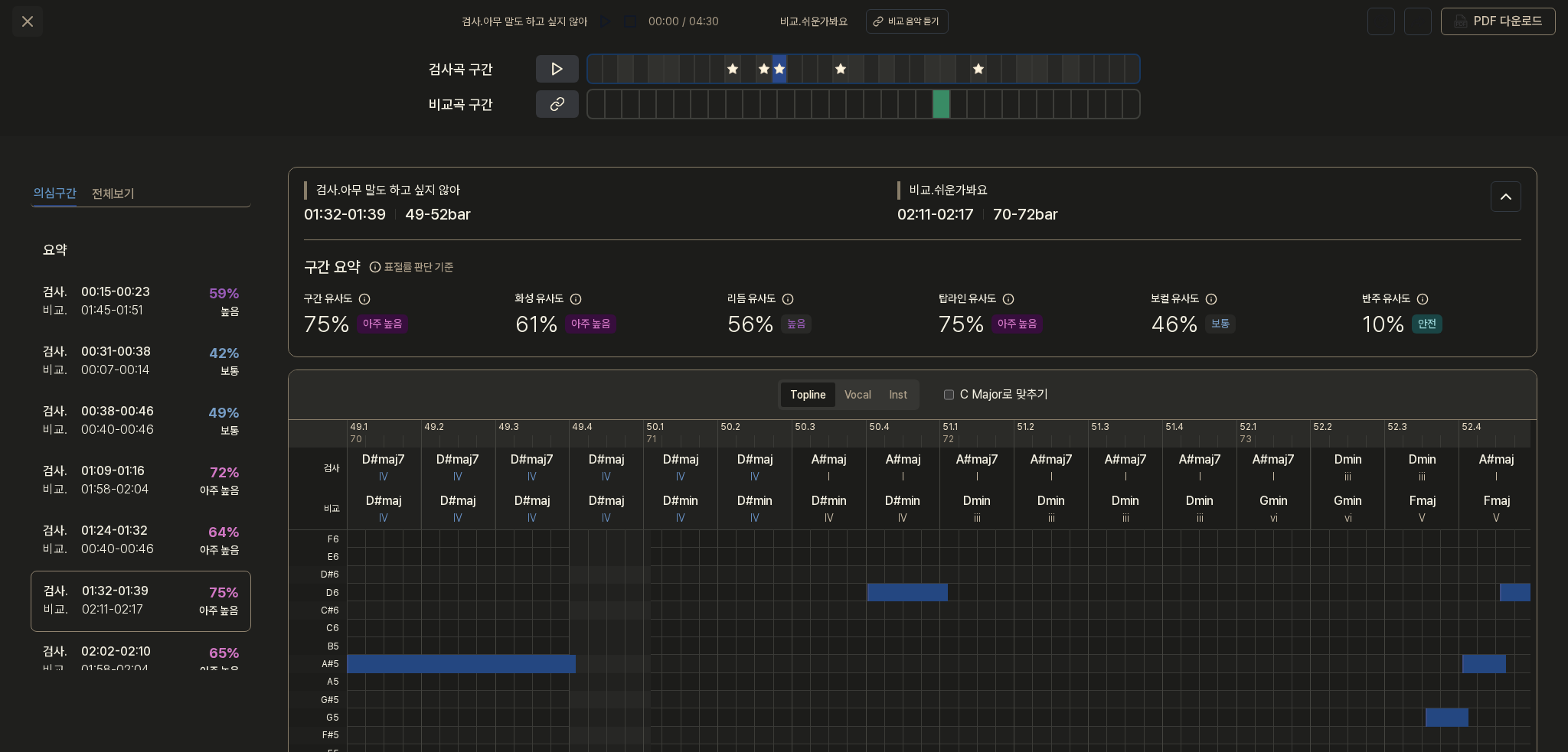
click at [37, 13] on button at bounding box center [27, 21] width 31 height 31
